Goal: Task Accomplishment & Management: Manage account settings

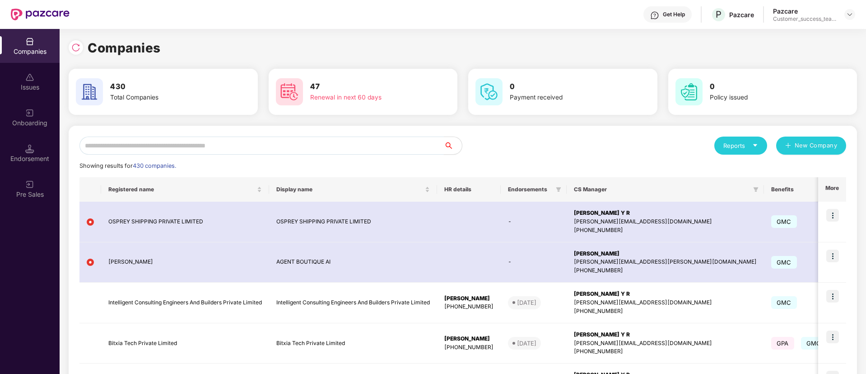
click at [184, 149] on input "text" at bounding box center [262, 145] width 365 height 18
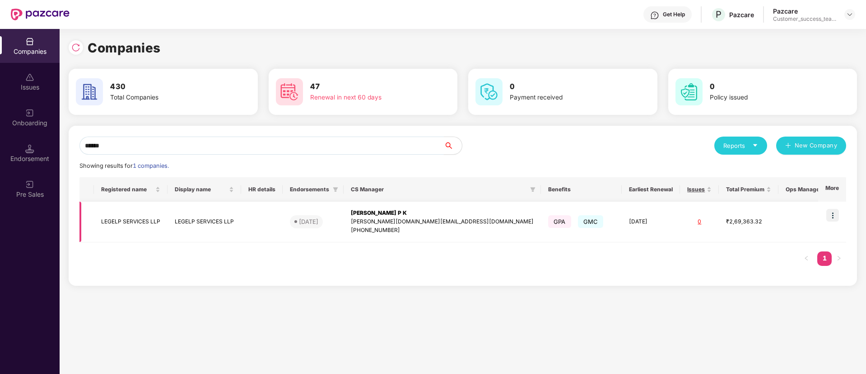
type input "******"
click at [427, 226] on div "[PHONE_NUMBER]" at bounding box center [442, 230] width 183 height 9
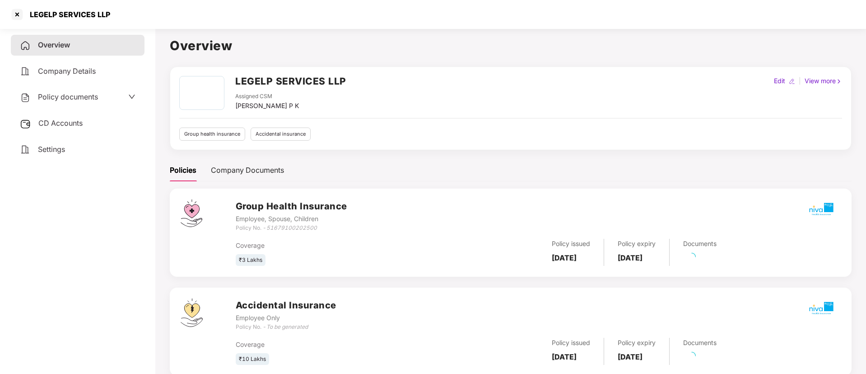
click at [119, 101] on div "Policy documents" at bounding box center [78, 97] width 116 height 12
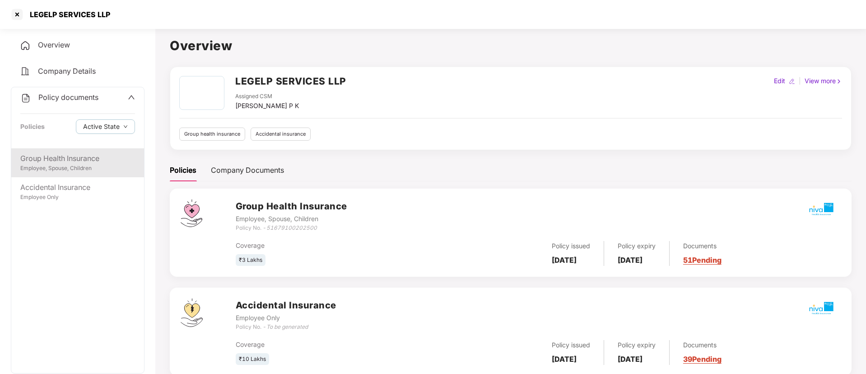
click at [118, 160] on div "Group Health Insurance" at bounding box center [77, 158] width 115 height 11
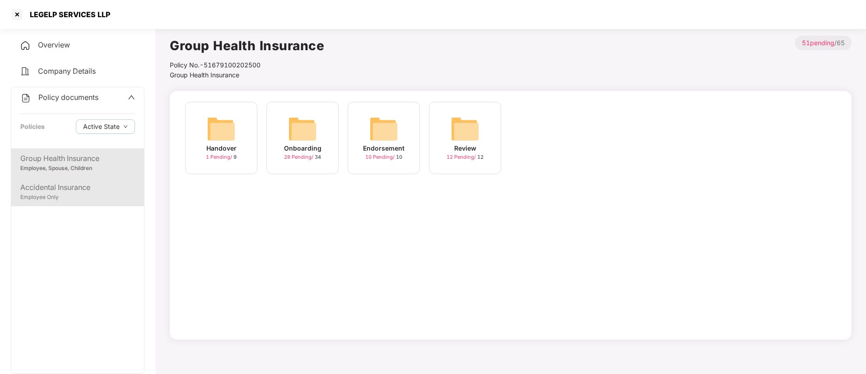
click at [86, 188] on div "Accidental Insurance" at bounding box center [77, 187] width 115 height 11
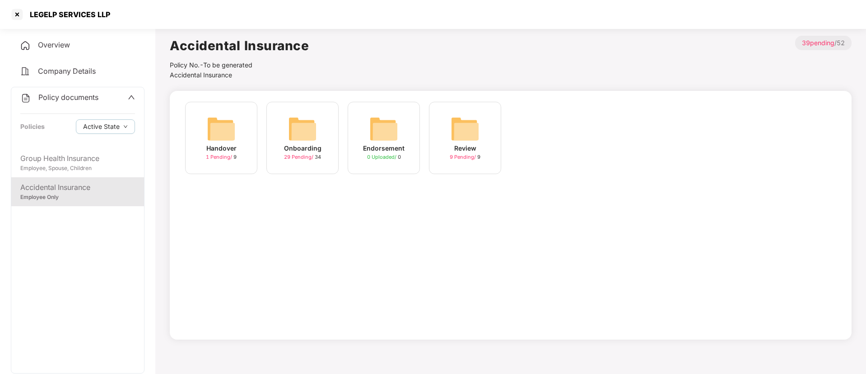
click at [304, 154] on span "29 Pending /" at bounding box center [299, 157] width 31 height 6
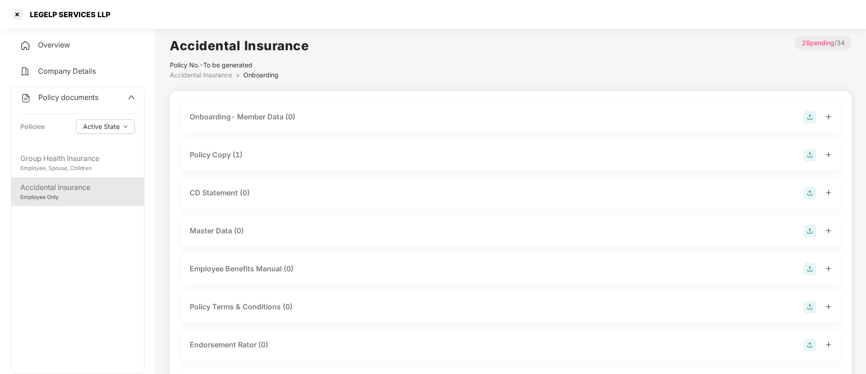
click at [220, 154] on div "Policy Copy (1)" at bounding box center [216, 154] width 53 height 11
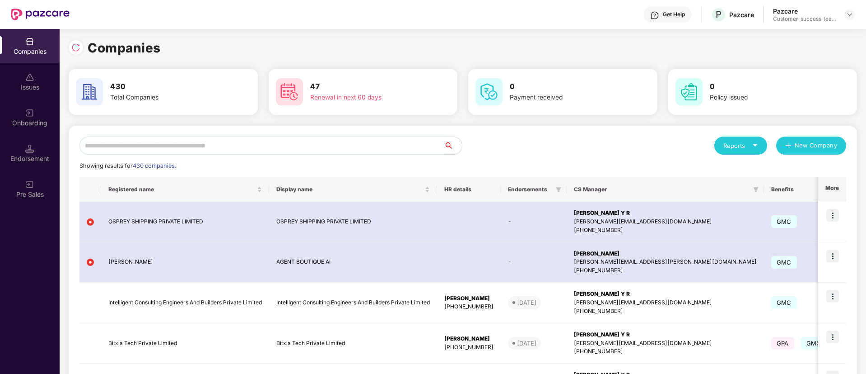
click at [315, 141] on input "text" at bounding box center [262, 145] width 365 height 18
click at [263, 150] on input "text" at bounding box center [262, 145] width 365 height 18
paste input "*****"
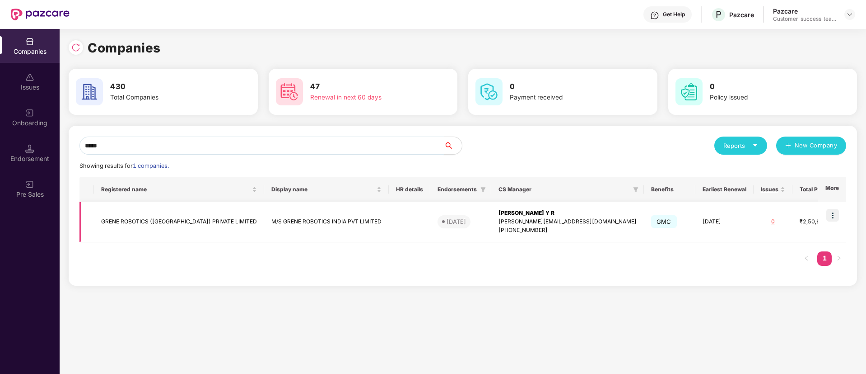
type input "*****"
click at [838, 216] on img at bounding box center [833, 215] width 13 height 13
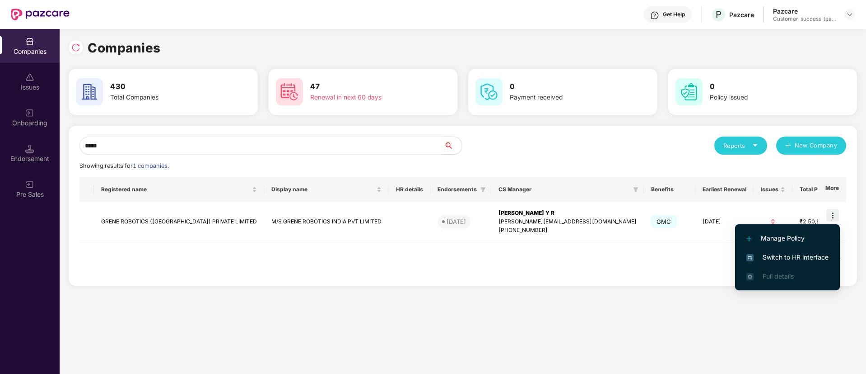
click at [810, 259] on span "Switch to HR interface" at bounding box center [788, 257] width 82 height 10
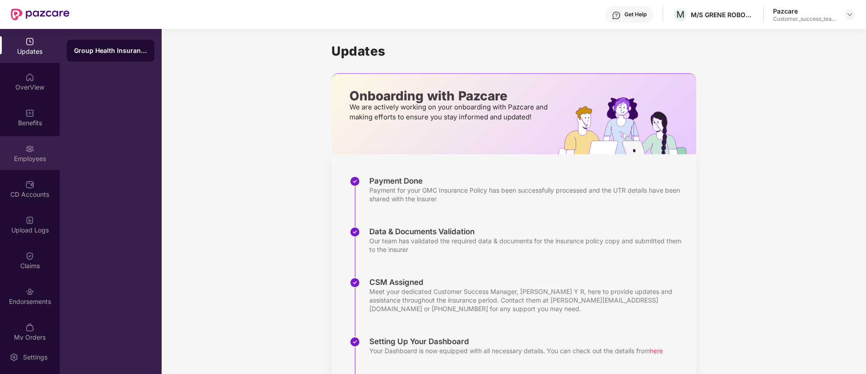
click at [25, 157] on div "Employees" at bounding box center [30, 158] width 60 height 9
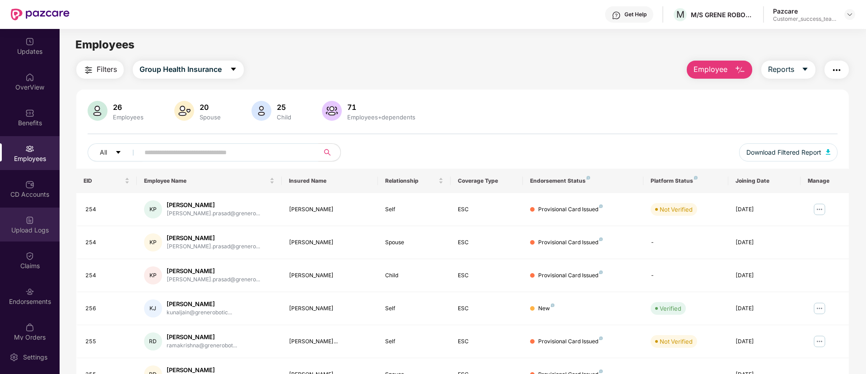
click at [28, 239] on div "Upload Logs" at bounding box center [30, 224] width 60 height 34
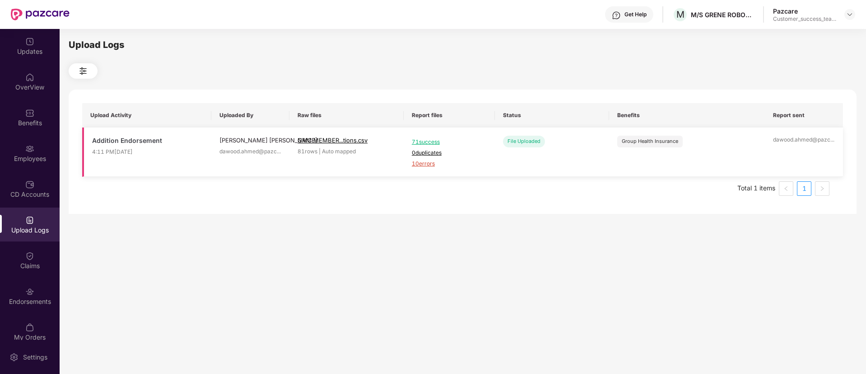
click at [420, 163] on span "10 errors" at bounding box center [449, 163] width 75 height 9
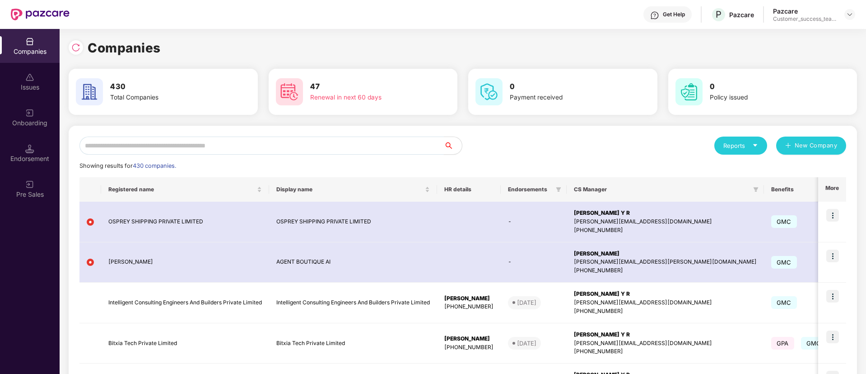
click at [223, 150] on input "text" at bounding box center [262, 145] width 365 height 18
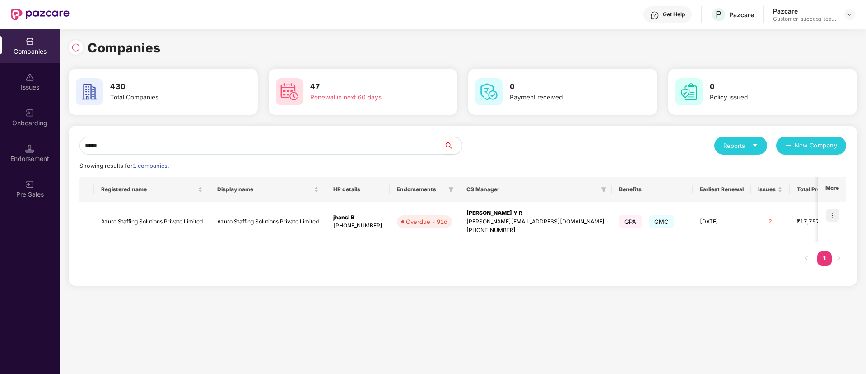
type input "*****"
click at [835, 213] on img at bounding box center [833, 215] width 13 height 13
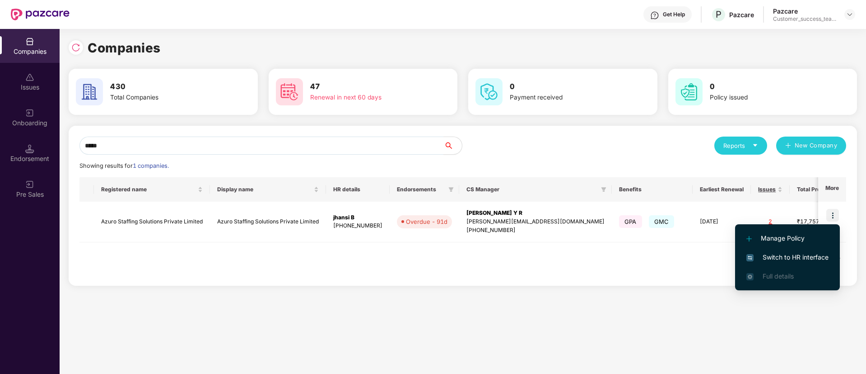
click at [804, 257] on span "Switch to HR interface" at bounding box center [788, 257] width 82 height 10
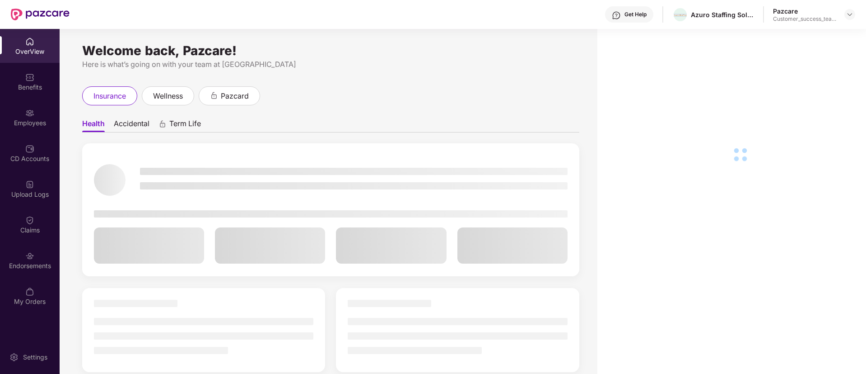
click at [31, 131] on div "Employees" at bounding box center [30, 117] width 60 height 34
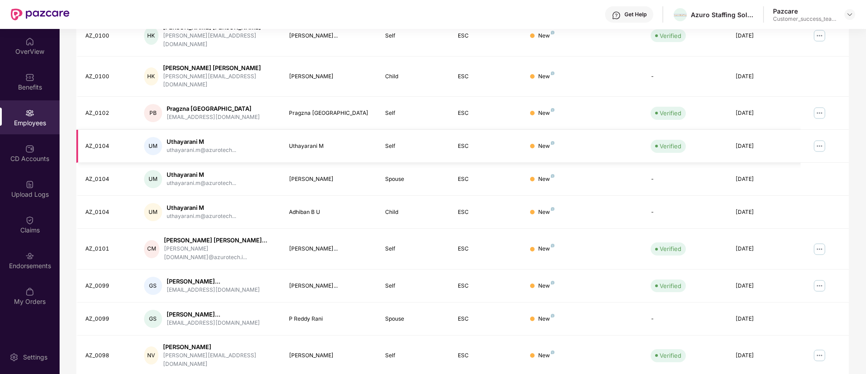
scroll to position [182, 0]
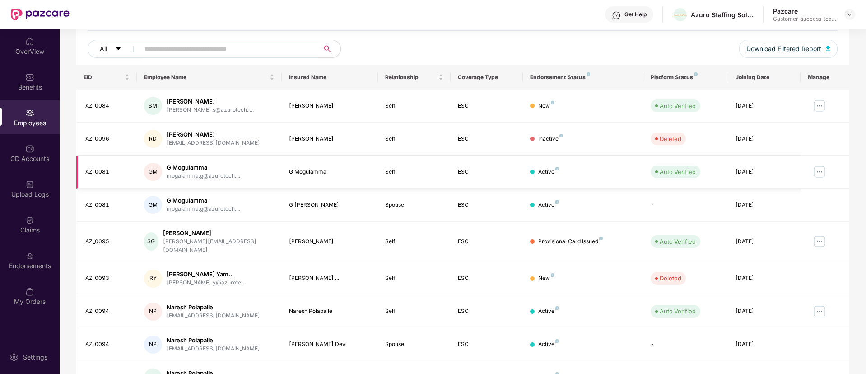
scroll to position [136, 0]
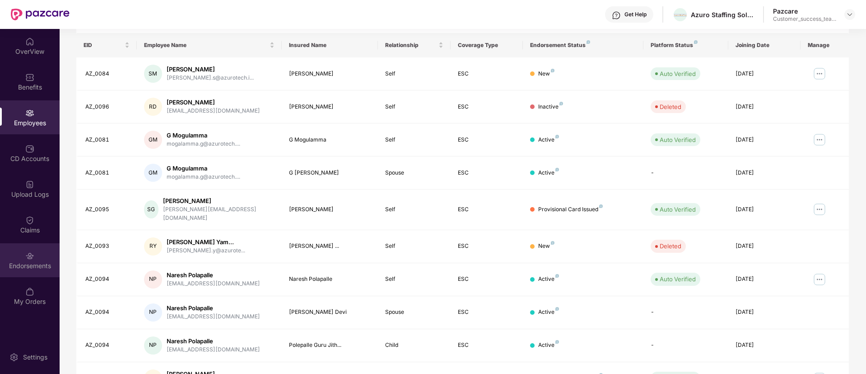
click at [28, 261] on div "Endorsements" at bounding box center [30, 265] width 60 height 9
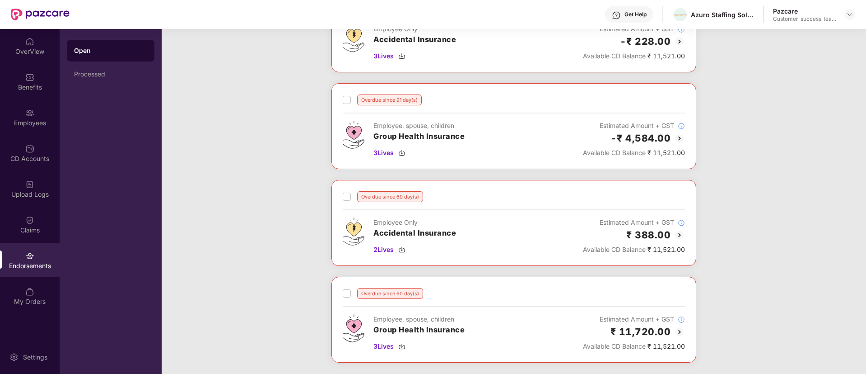
scroll to position [182, 0]
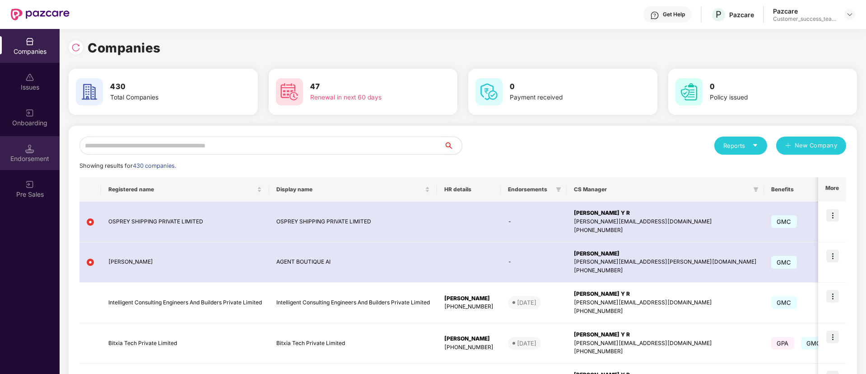
click at [35, 166] on div "Endorsement" at bounding box center [30, 153] width 60 height 34
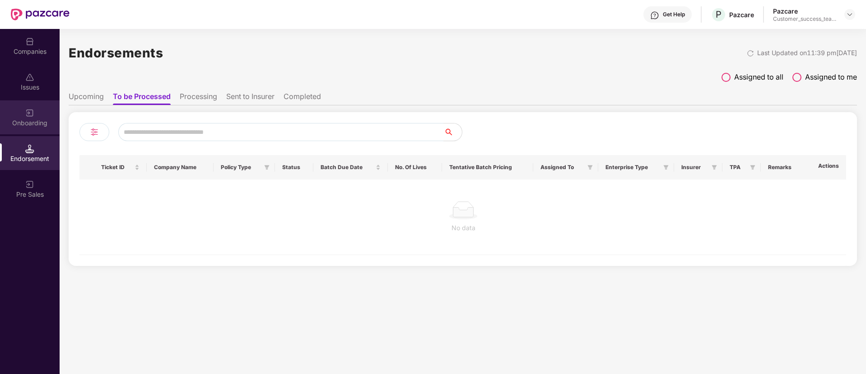
click at [42, 117] on div "Onboarding" at bounding box center [30, 117] width 60 height 34
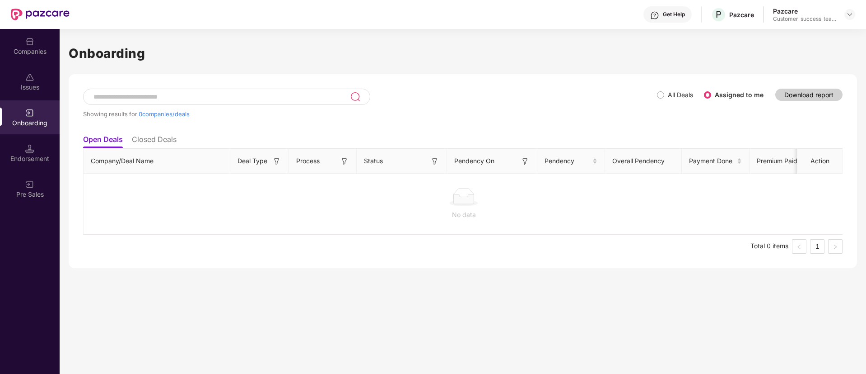
click at [262, 96] on input at bounding box center [222, 97] width 258 height 8
click at [191, 97] on input at bounding box center [222, 97] width 258 height 8
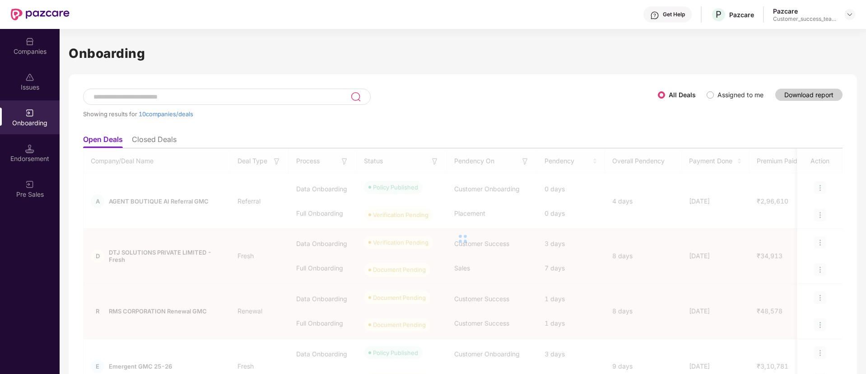
paste input "******"
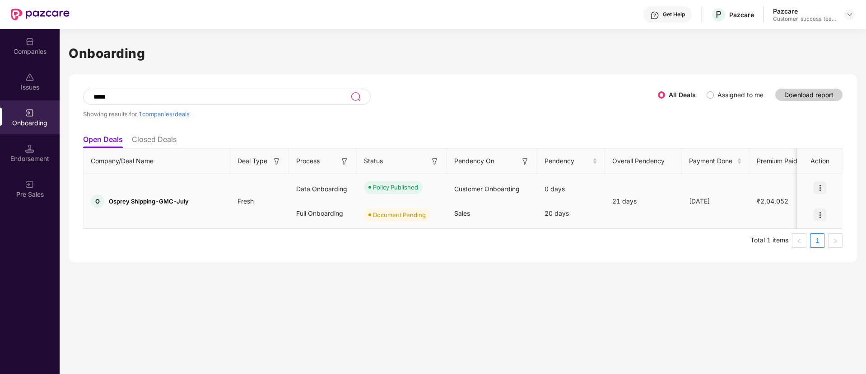
type input "*****"
click at [809, 223] on div at bounding box center [820, 214] width 45 height 27
click at [812, 225] on div at bounding box center [820, 214] width 45 height 27
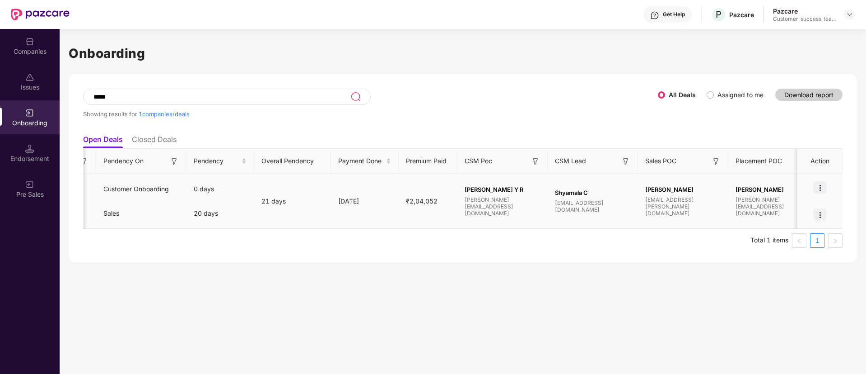
scroll to position [0, 352]
click at [39, 58] on div "Companies" at bounding box center [30, 46] width 60 height 34
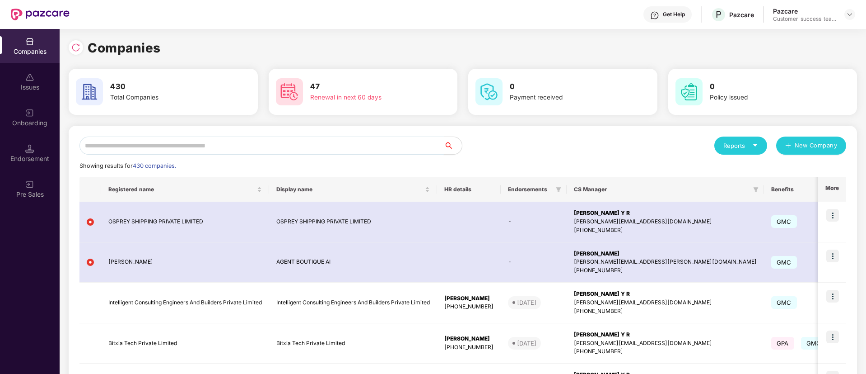
click at [314, 153] on input "text" at bounding box center [262, 145] width 365 height 18
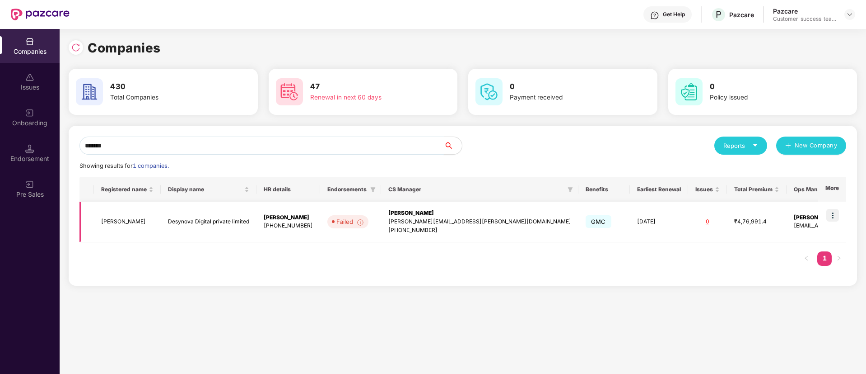
type input "*******"
click at [833, 215] on img at bounding box center [833, 215] width 13 height 13
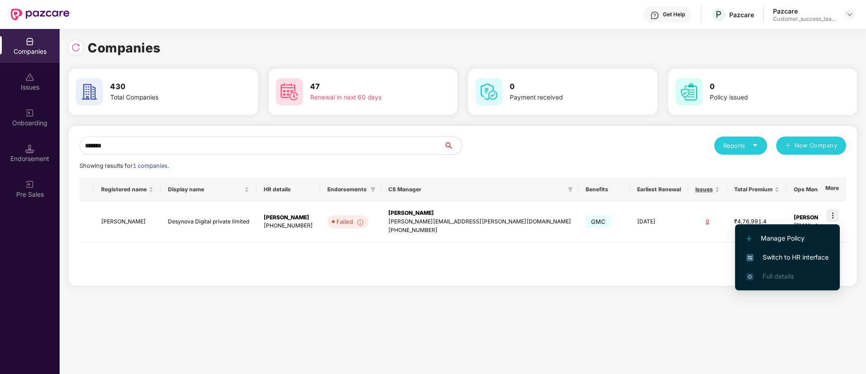
click at [819, 261] on span "Switch to HR interface" at bounding box center [788, 257] width 82 height 10
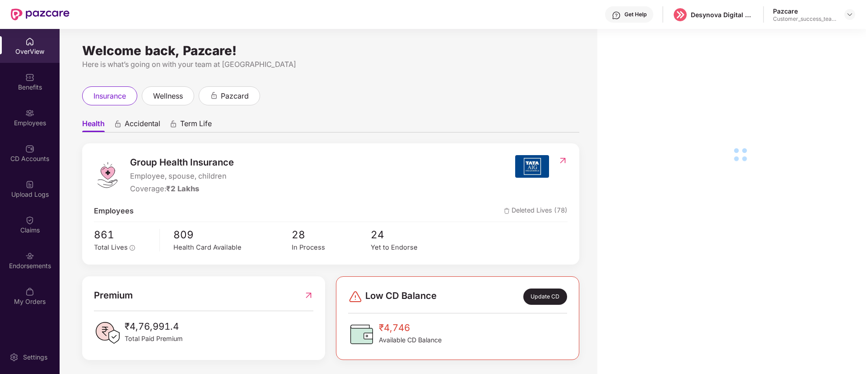
click at [46, 116] on div "Employees" at bounding box center [30, 117] width 60 height 34
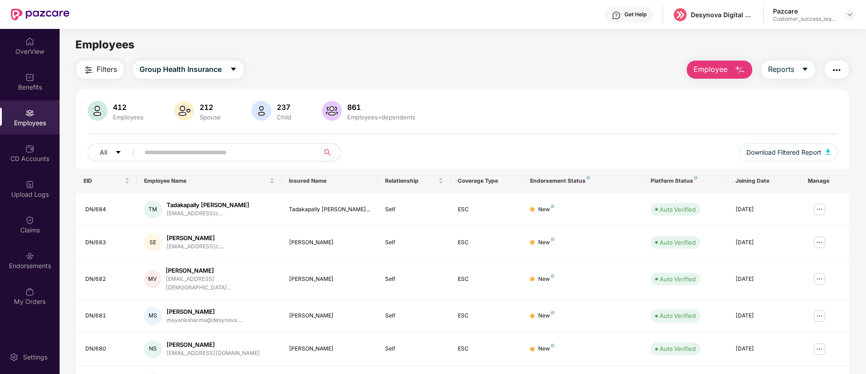
click at [202, 145] on span at bounding box center [226, 152] width 185 height 18
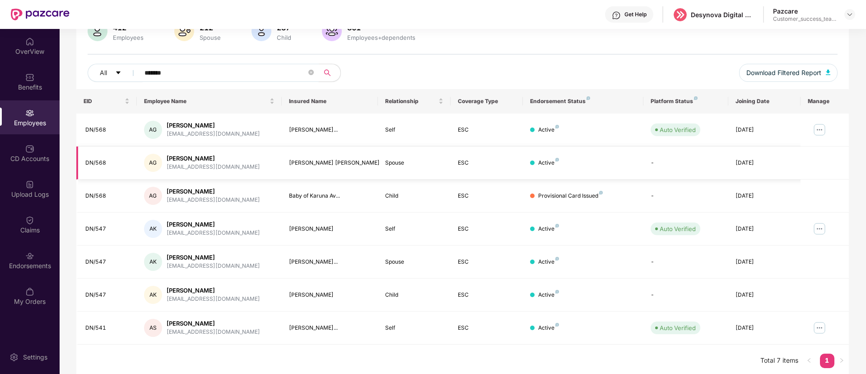
scroll to position [83, 0]
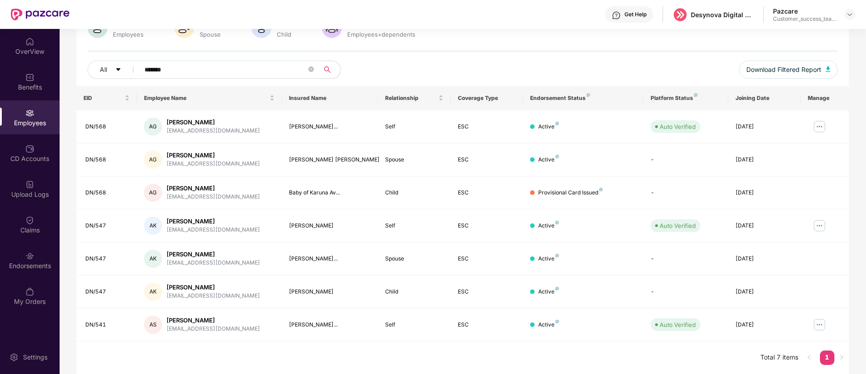
type input "*******"
click at [40, 241] on div "OverView Benefits Employees CD Accounts Upload Logs Claims Endorsements My Orde…" at bounding box center [30, 172] width 60 height 286
click at [37, 259] on div "Endorsements" at bounding box center [30, 260] width 60 height 34
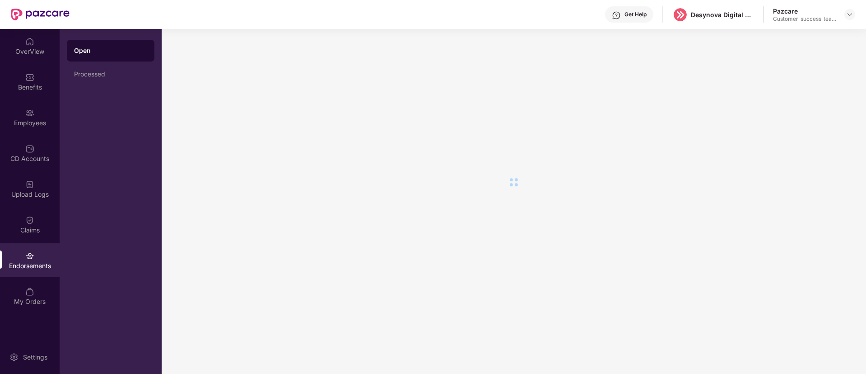
scroll to position [0, 0]
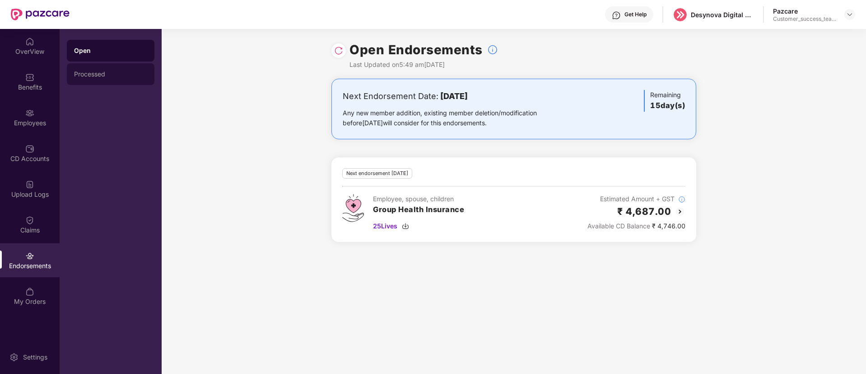
click at [88, 71] on div "Processed" at bounding box center [110, 73] width 73 height 7
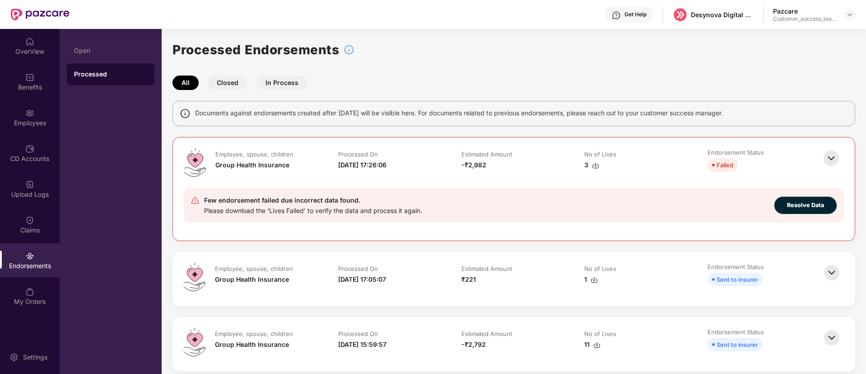
scroll to position [68, 0]
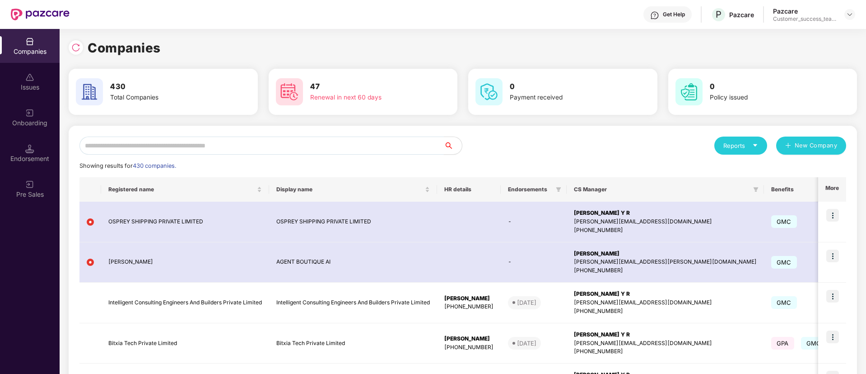
click at [262, 147] on input "text" at bounding box center [262, 145] width 365 height 18
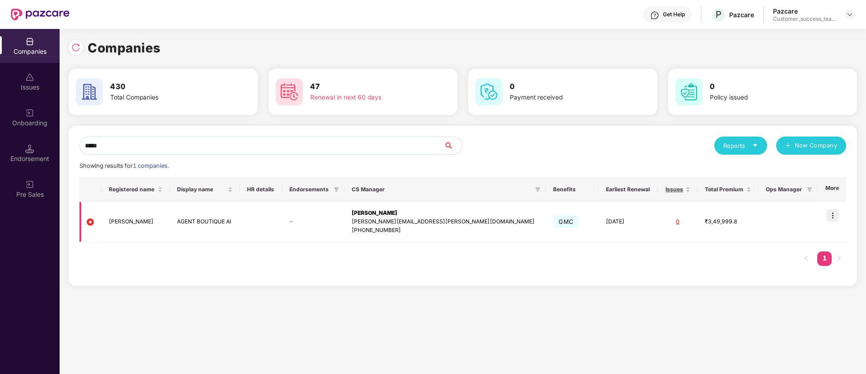
type input "*****"
click at [833, 215] on img at bounding box center [833, 215] width 13 height 13
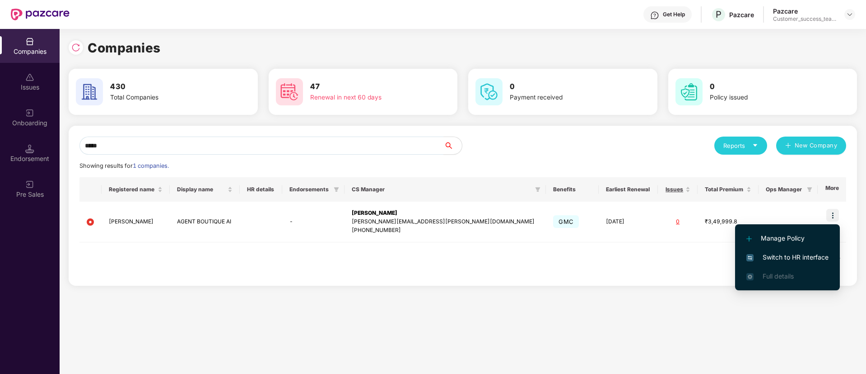
click at [818, 256] on span "Switch to HR interface" at bounding box center [788, 257] width 82 height 10
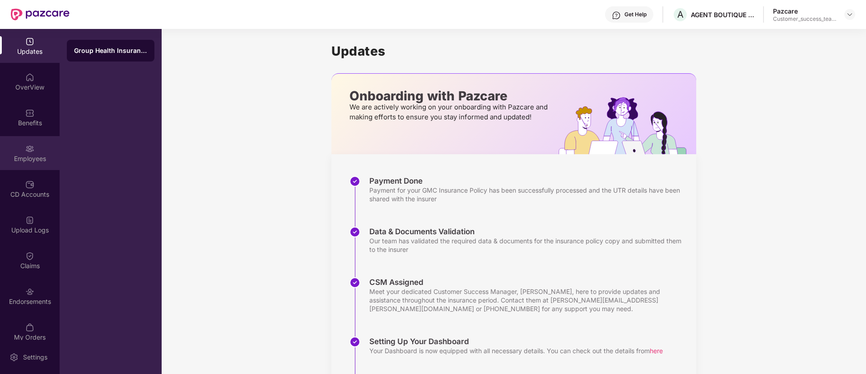
click at [24, 160] on div "Employees" at bounding box center [30, 158] width 60 height 9
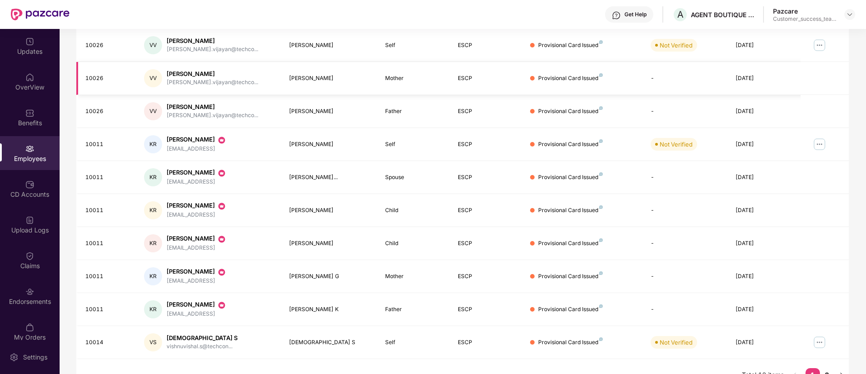
scroll to position [182, 0]
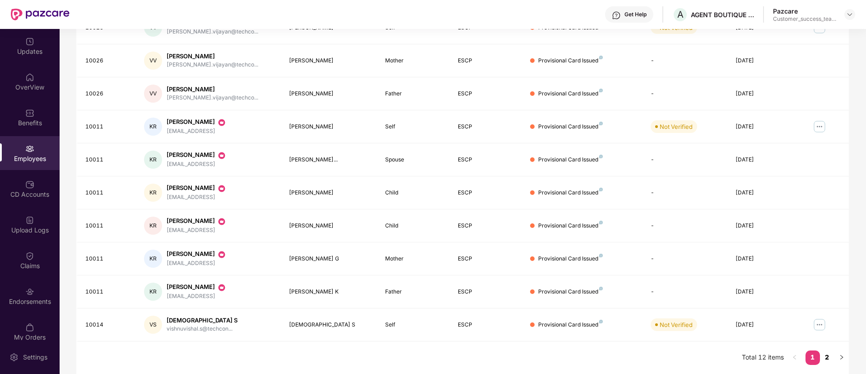
click at [826, 360] on link "2" at bounding box center [827, 357] width 14 height 14
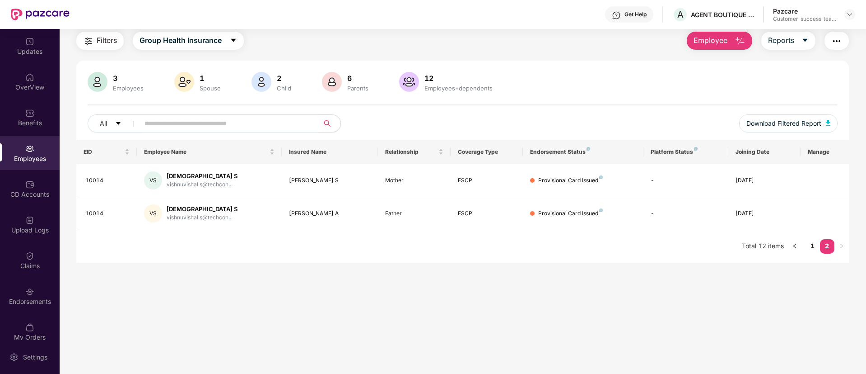
scroll to position [29, 0]
click at [813, 246] on link "1" at bounding box center [813, 246] width 14 height 14
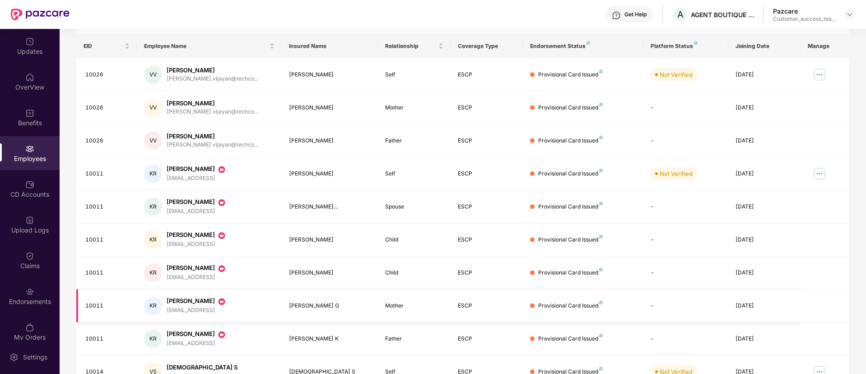
scroll to position [136, 0]
click at [819, 173] on img at bounding box center [820, 172] width 14 height 14
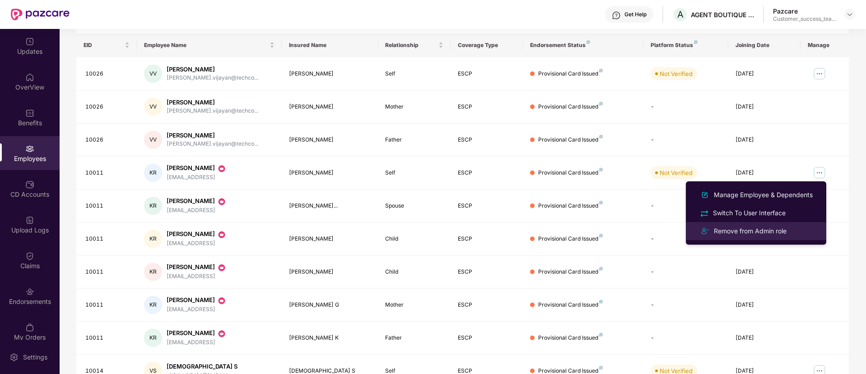
click at [792, 233] on div "Remove from Admin role" at bounding box center [756, 230] width 117 height 11
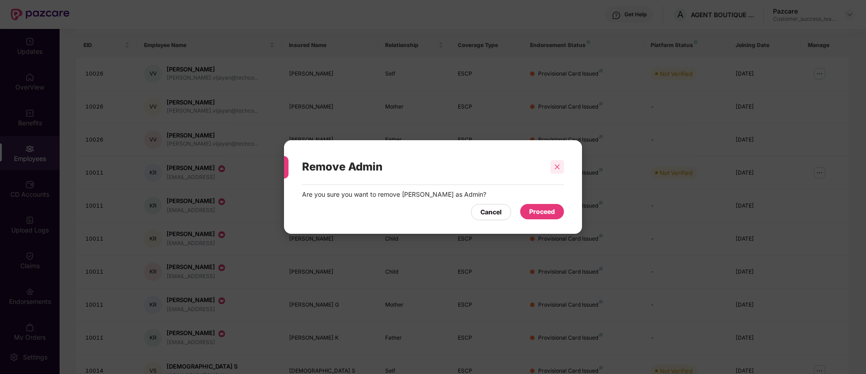
click at [557, 167] on icon "close" at bounding box center [557, 166] width 5 height 5
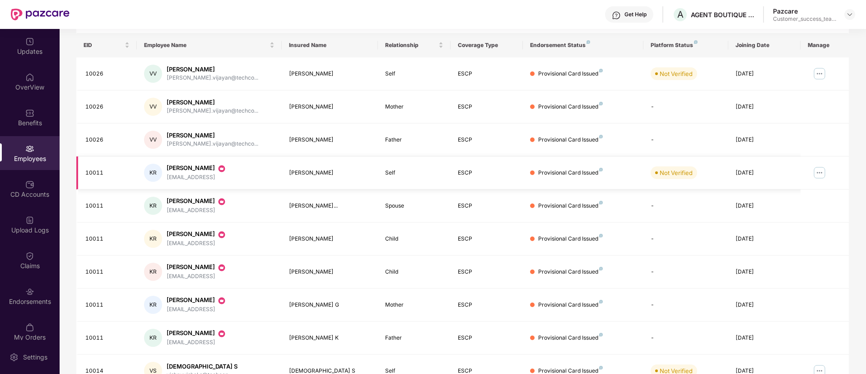
click at [820, 173] on img at bounding box center [820, 172] width 14 height 14
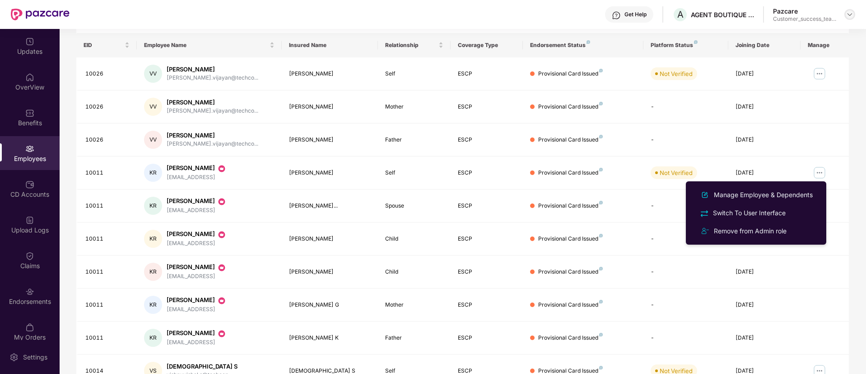
click at [853, 14] on img at bounding box center [850, 14] width 7 height 7
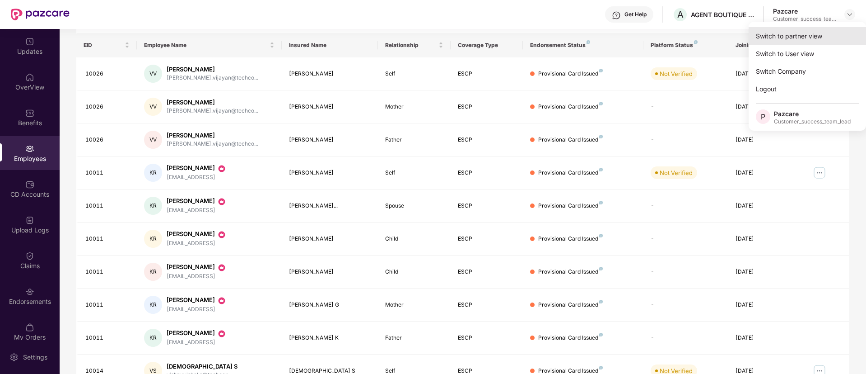
click at [832, 34] on div "Switch to partner view" at bounding box center [807, 36] width 117 height 18
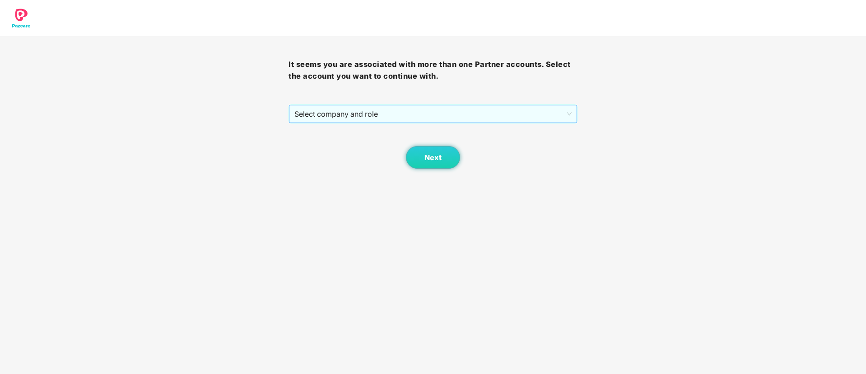
click at [384, 112] on span "Select company and role" at bounding box center [433, 113] width 277 height 17
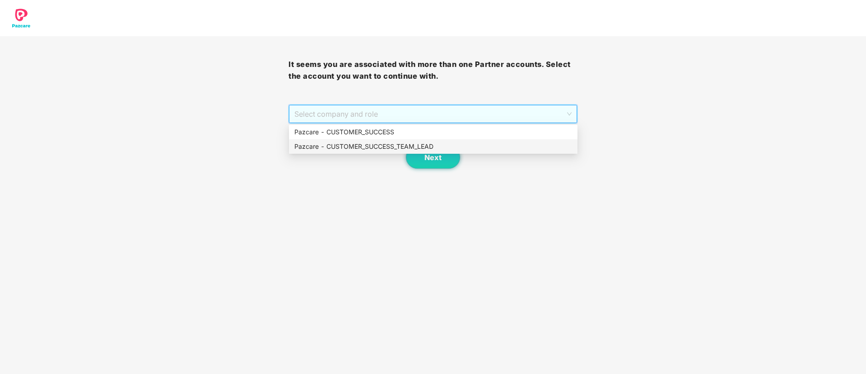
click at [374, 151] on div "Pazcare - CUSTOMER_SUCCESS_TEAM_LEAD" at bounding box center [433, 146] width 289 height 14
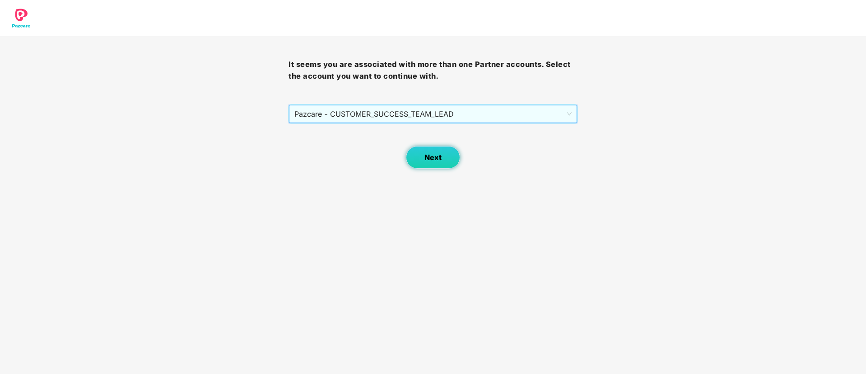
click at [444, 162] on button "Next" at bounding box center [433, 157] width 54 height 23
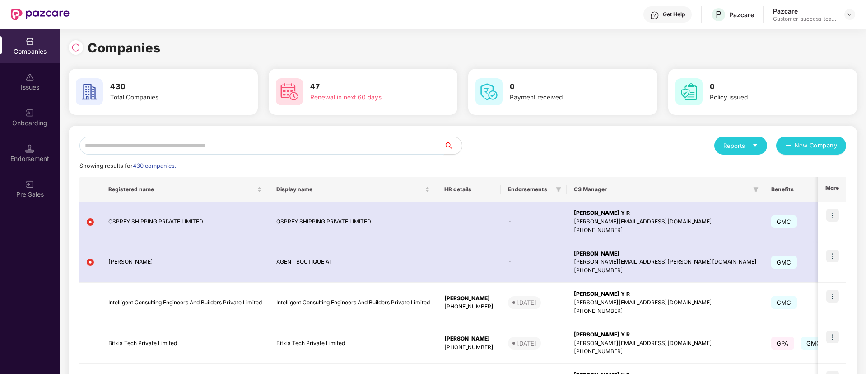
click at [294, 146] on input "text" at bounding box center [262, 145] width 365 height 18
paste input "****"
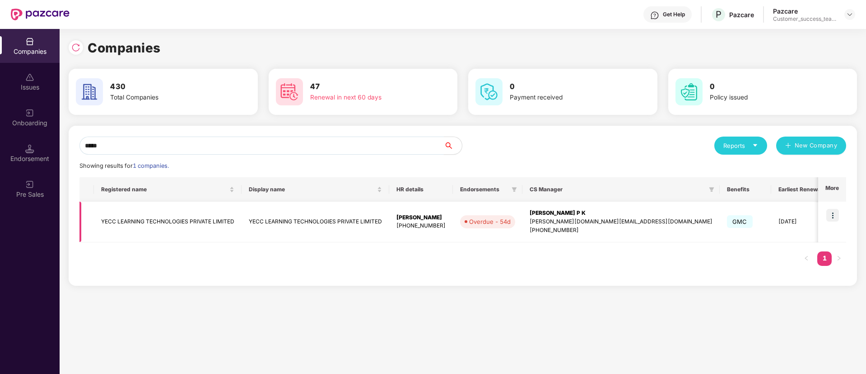
type input "****"
click at [835, 212] on img at bounding box center [833, 215] width 13 height 13
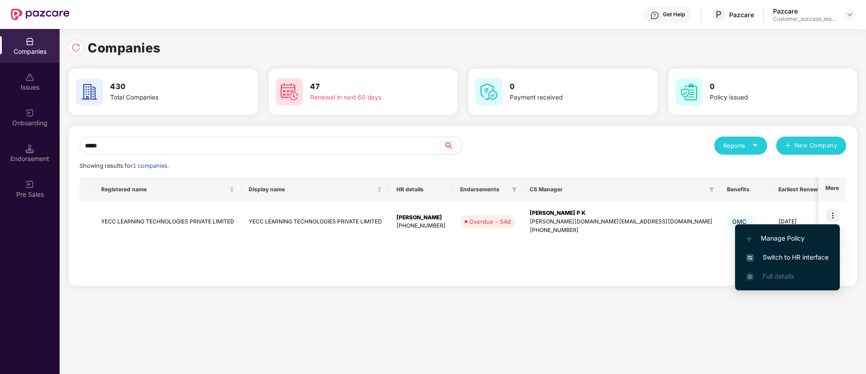
click at [822, 256] on span "Switch to HR interface" at bounding box center [788, 257] width 82 height 10
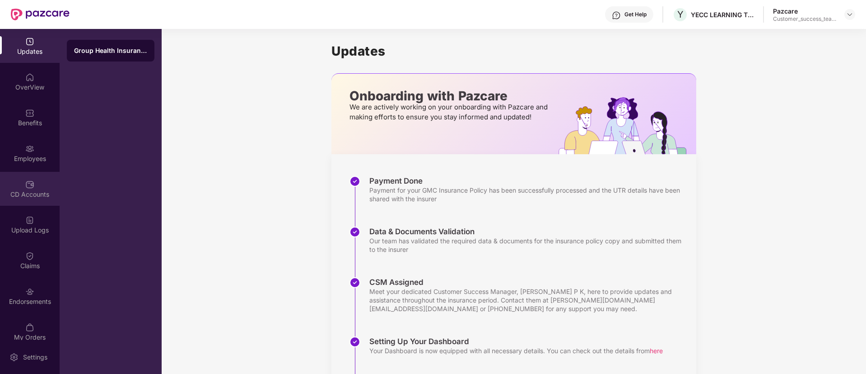
click at [31, 191] on div "CD Accounts" at bounding box center [30, 194] width 60 height 9
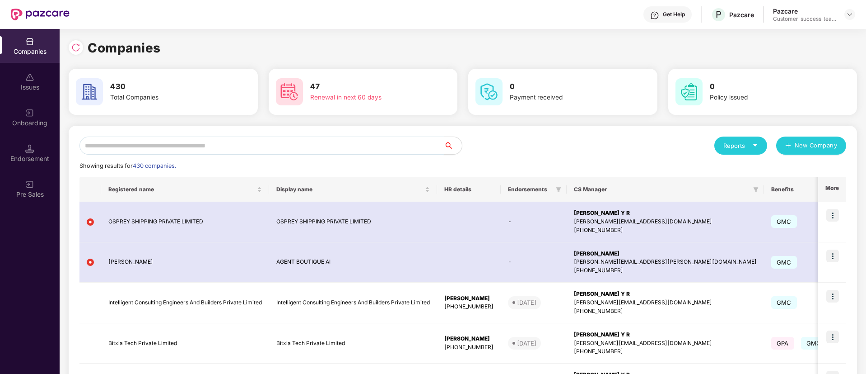
click at [278, 147] on input "text" at bounding box center [262, 145] width 365 height 18
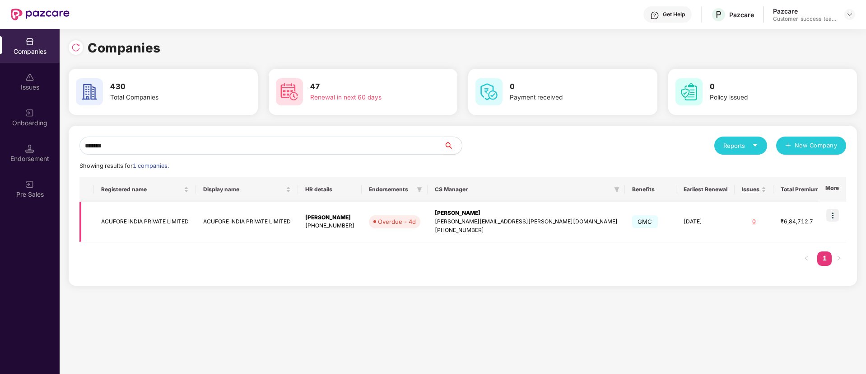
type input "*******"
click at [830, 215] on img at bounding box center [833, 215] width 13 height 13
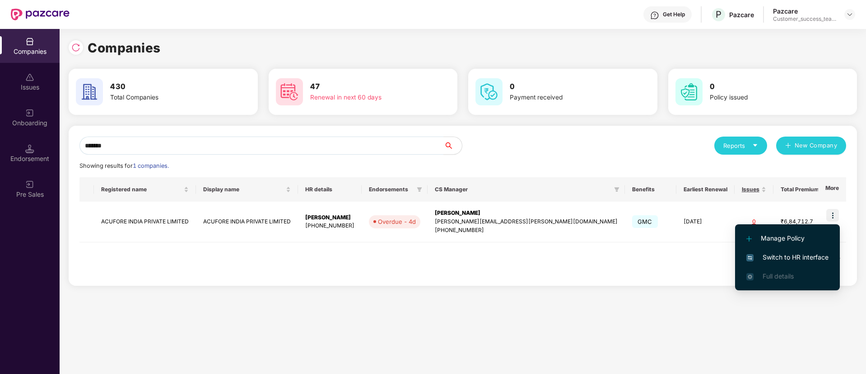
click at [811, 263] on li "Switch to HR interface" at bounding box center [787, 257] width 105 height 19
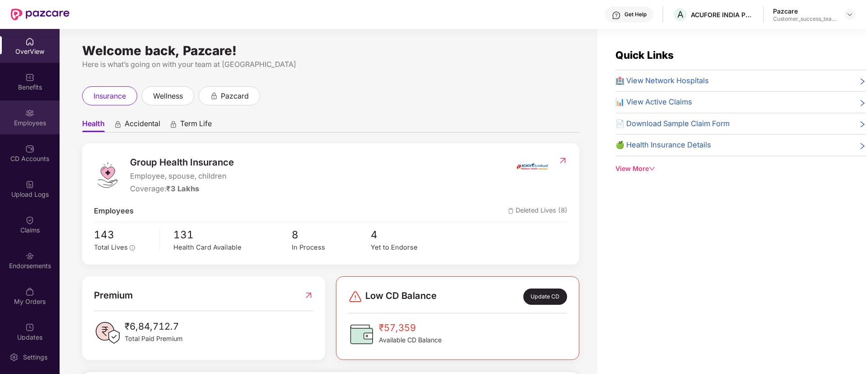
click at [36, 125] on div "Employees" at bounding box center [30, 122] width 60 height 9
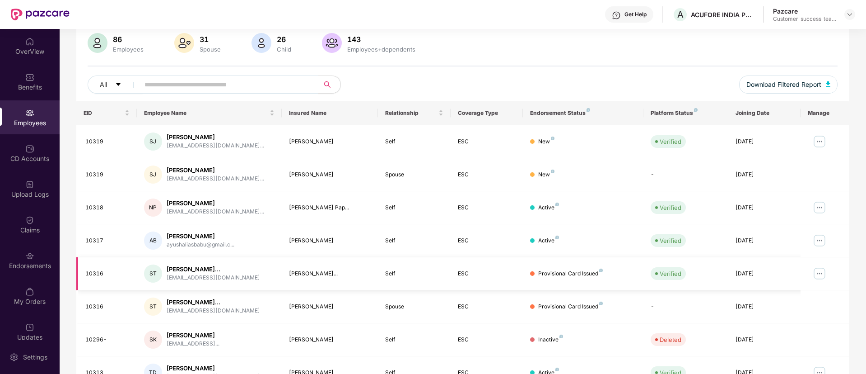
scroll to position [0, 0]
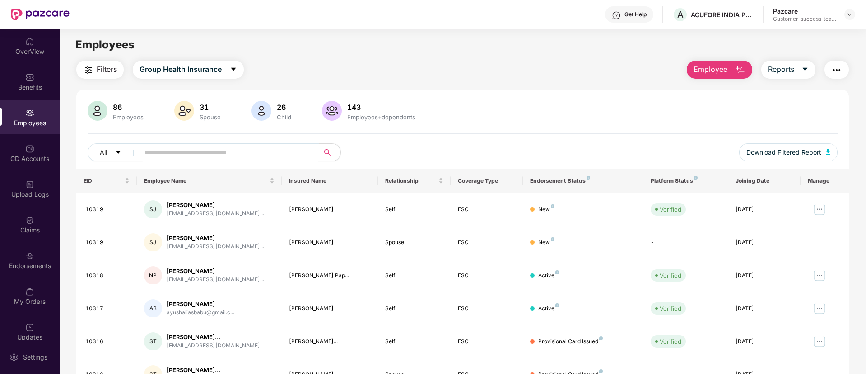
click at [258, 150] on input "text" at bounding box center [226, 152] width 162 height 14
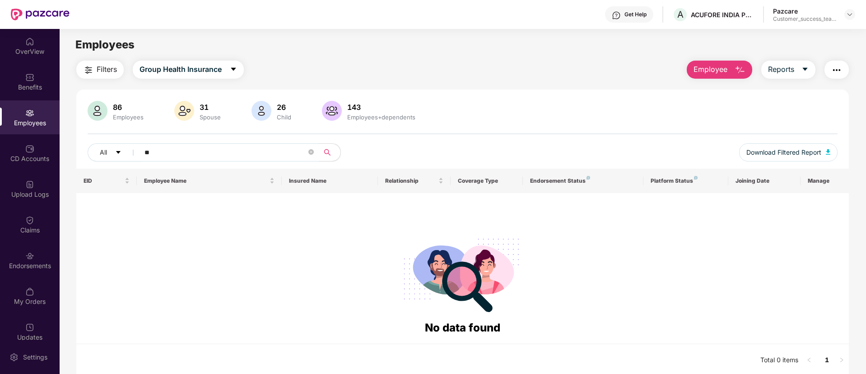
type input "*"
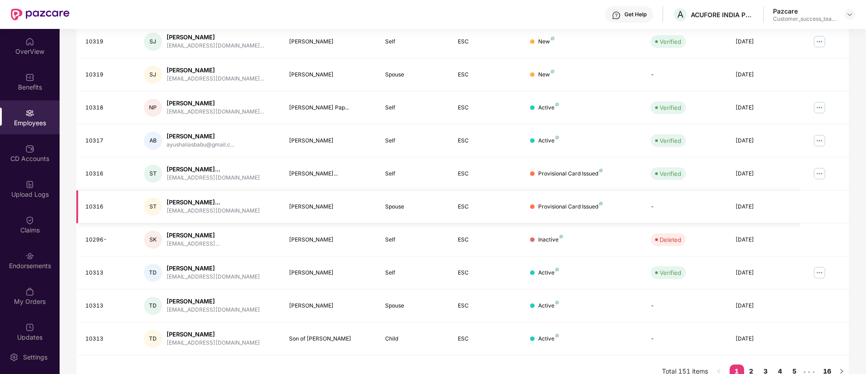
scroll to position [182, 0]
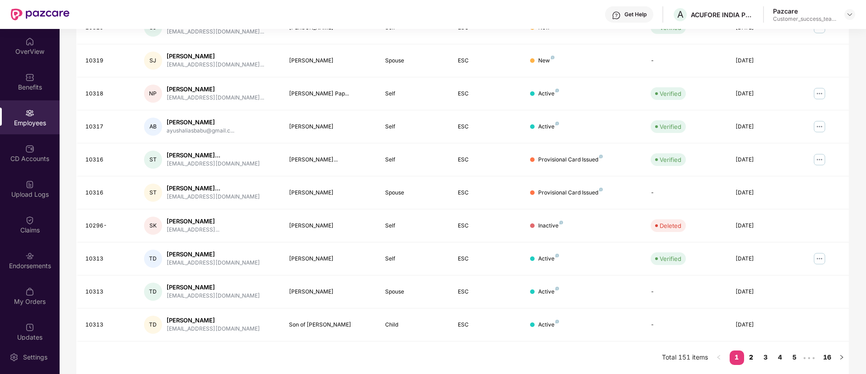
click at [751, 359] on link "2" at bounding box center [752, 357] width 14 height 14
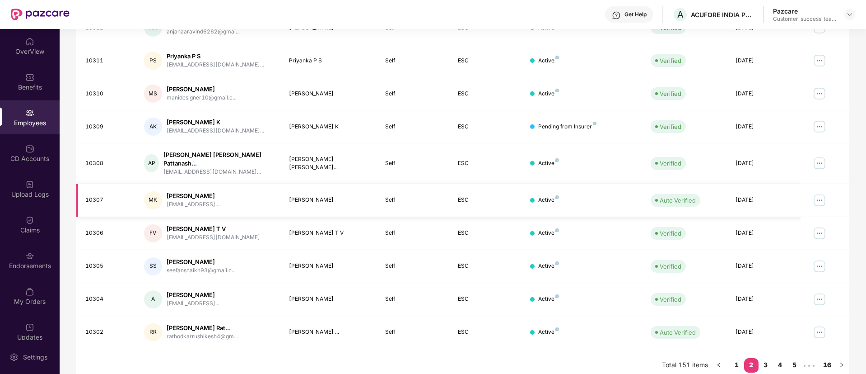
scroll to position [0, 0]
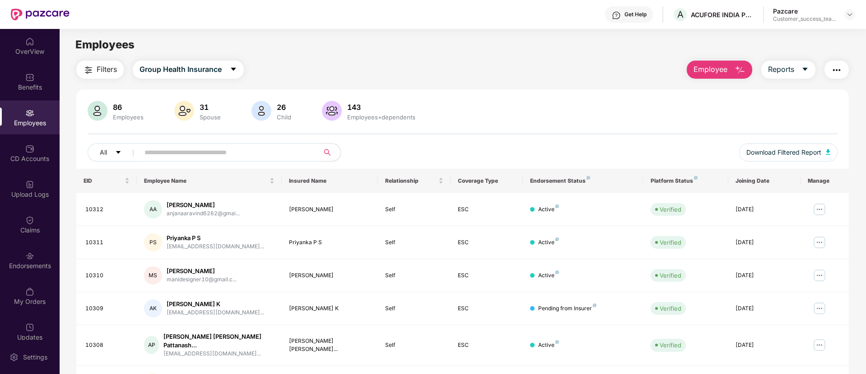
click at [264, 153] on input "text" at bounding box center [226, 152] width 162 height 14
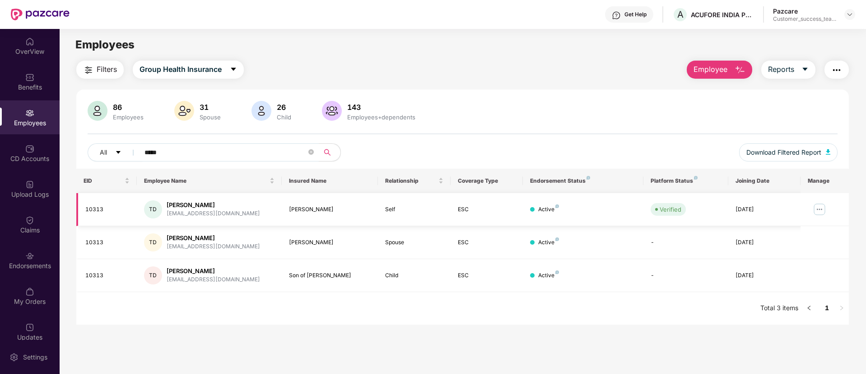
type input "*****"
click at [821, 206] on img at bounding box center [820, 209] width 14 height 14
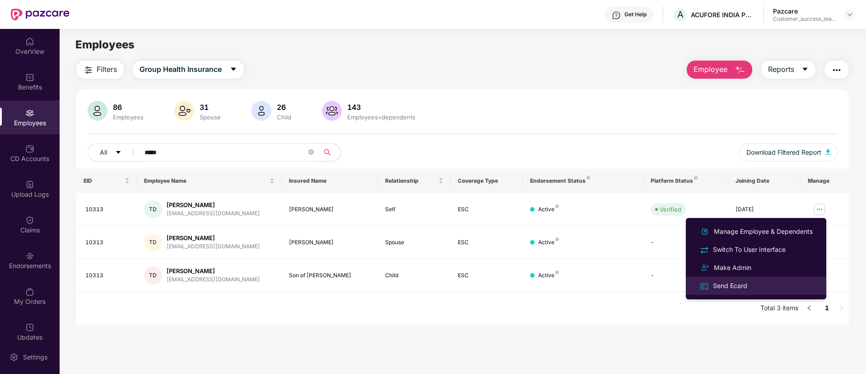
click at [724, 288] on div "Send Ecard" at bounding box center [731, 286] width 38 height 10
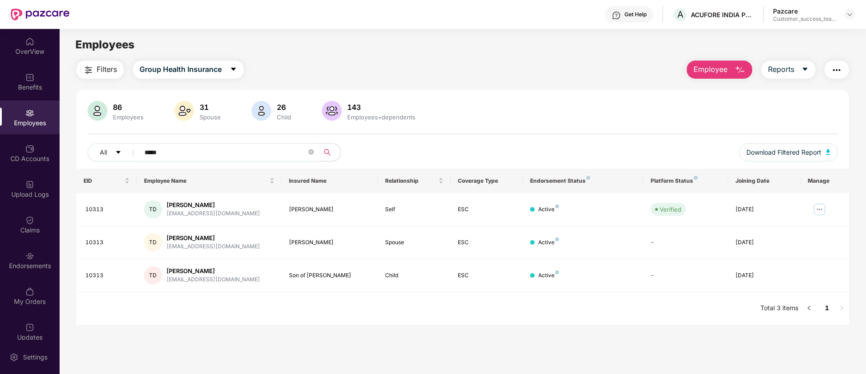
click at [843, 17] on div "Pazcare Customer_success_team_lead" at bounding box center [814, 15] width 82 height 16
click at [851, 16] on img at bounding box center [850, 14] width 7 height 7
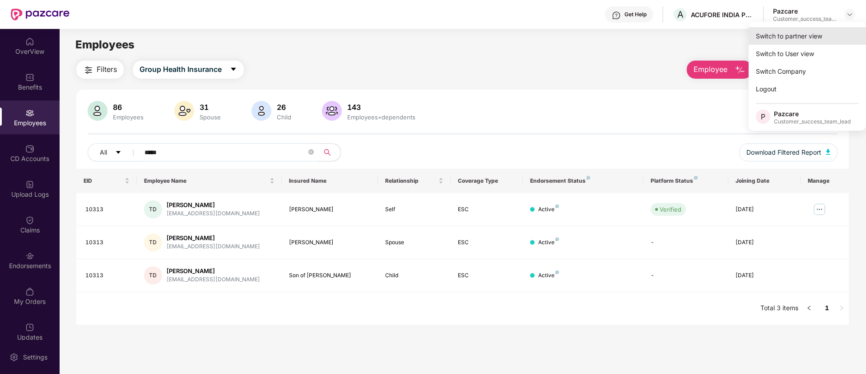
click at [830, 36] on div "Switch to partner view" at bounding box center [807, 36] width 117 height 18
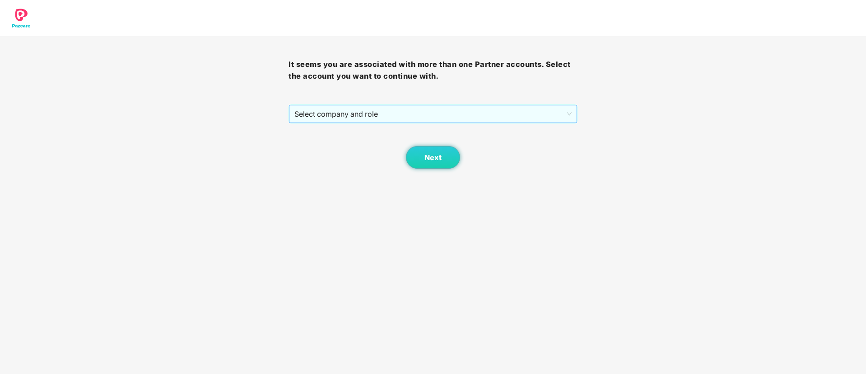
click at [360, 108] on span "Select company and role" at bounding box center [433, 113] width 277 height 17
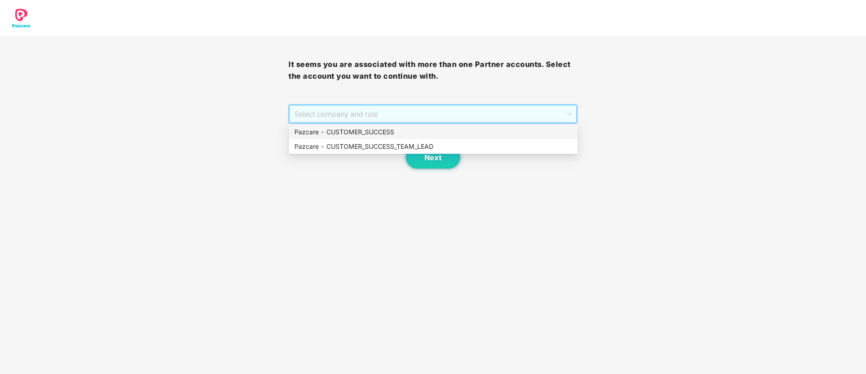
click at [365, 128] on div "Pazcare - CUSTOMER_SUCCESS" at bounding box center [434, 132] width 278 height 10
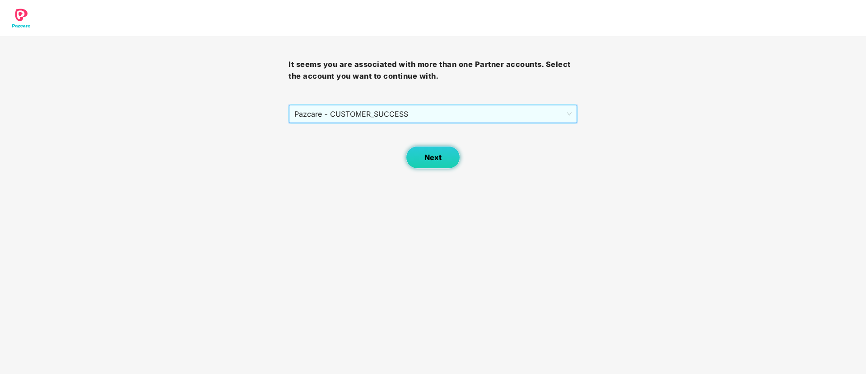
click at [437, 152] on button "Next" at bounding box center [433, 157] width 54 height 23
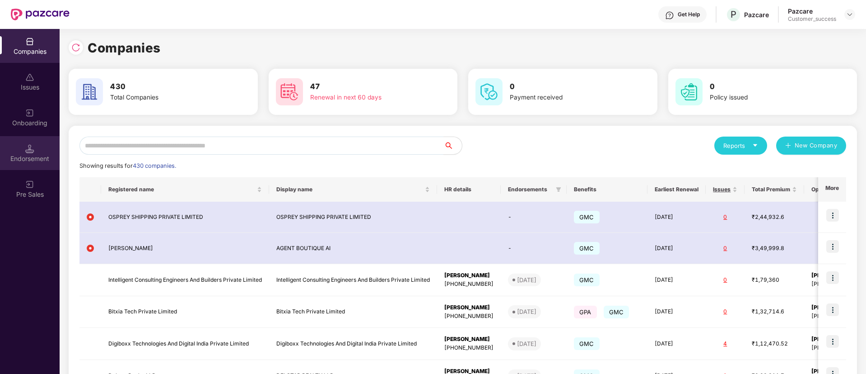
click at [38, 139] on div "Endorsement" at bounding box center [30, 153] width 60 height 34
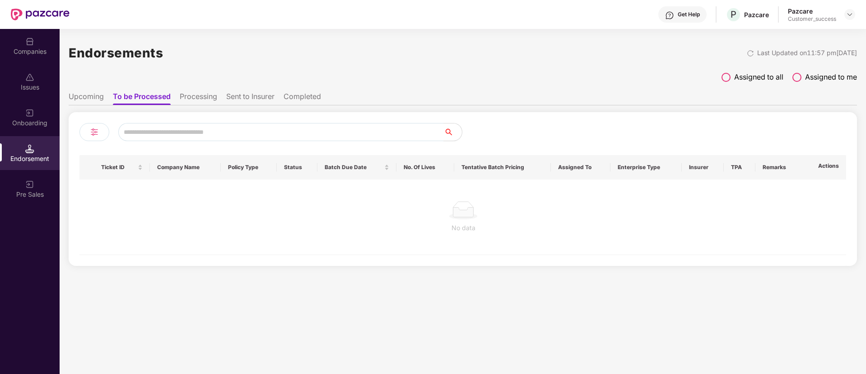
click at [39, 128] on div "Onboarding" at bounding box center [30, 117] width 60 height 34
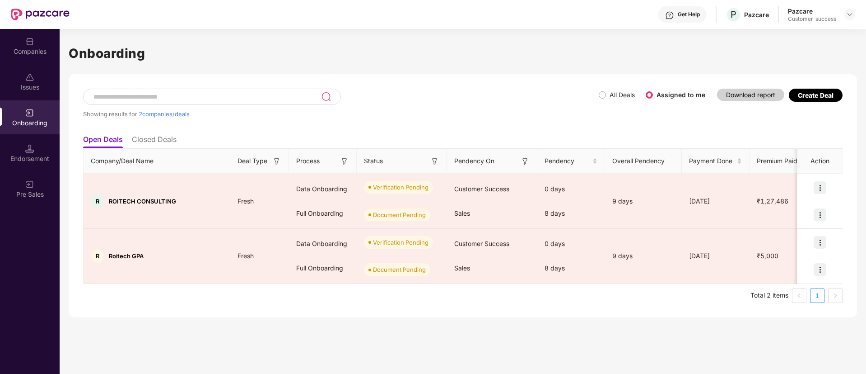
click at [596, 92] on div "Showing results for 2 companies/deals" at bounding box center [341, 110] width 516 height 42
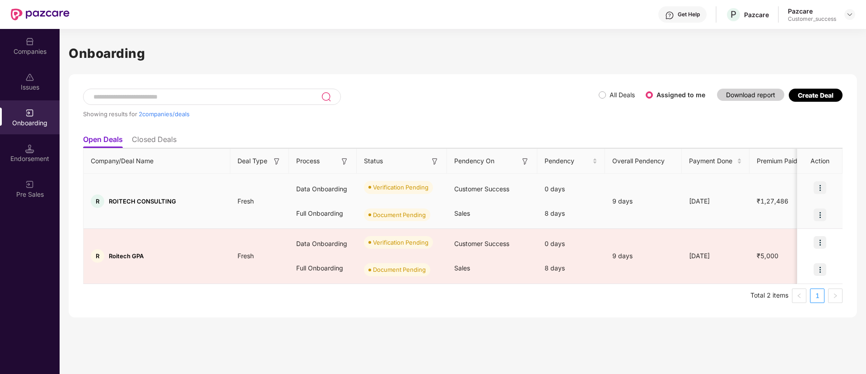
click at [825, 190] on img at bounding box center [820, 187] width 13 height 13
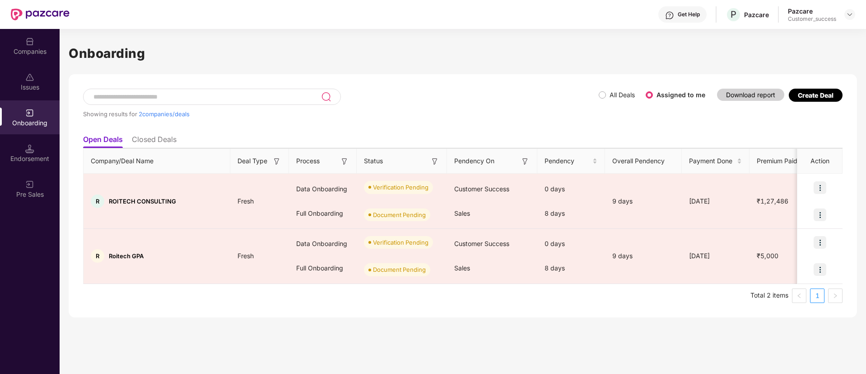
click at [567, 98] on div "Showing results for 2 companies/deals" at bounding box center [341, 110] width 516 height 42
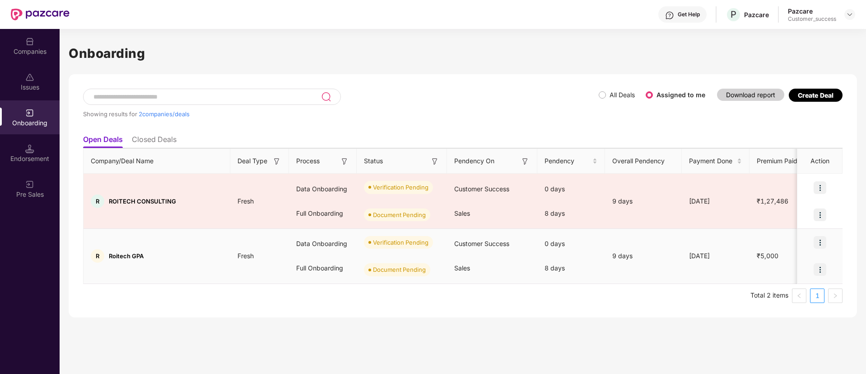
click at [809, 275] on div at bounding box center [820, 269] width 45 height 27
